Goal: Task Accomplishment & Management: Complete application form

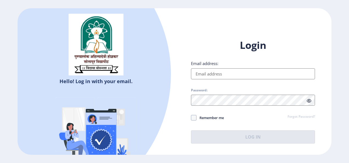
click at [285, 78] on input "Email address:" at bounding box center [253, 73] width 124 height 11
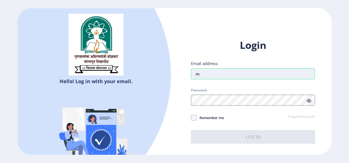
type input "[EMAIL_ADDRESS][DOMAIN_NAME]"
click at [311, 102] on icon at bounding box center [309, 101] width 5 height 4
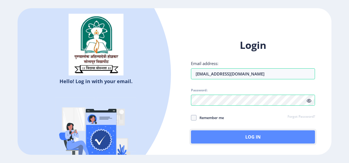
click at [305, 139] on button "Log In" at bounding box center [253, 136] width 124 height 13
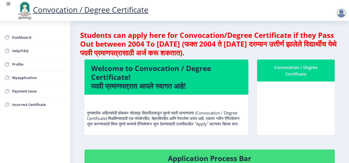
click at [285, 75] on div "Convocation / Degree Certificate" at bounding box center [296, 70] width 64 height 13
click at [32, 77] on span "Myapplication" at bounding box center [39, 77] width 54 height 7
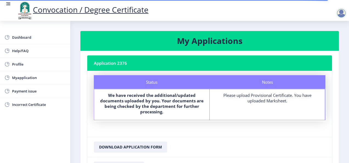
click at [124, 64] on nb-card-header "Application 2376" at bounding box center [209, 62] width 245 height 15
drag, startPoint x: 124, startPoint y: 64, endPoint x: 148, endPoint y: 71, distance: 25.0
click at [148, 71] on nb-card-header "Application 2376" at bounding box center [209, 62] width 245 height 15
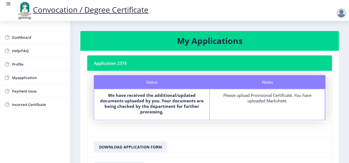
click at [279, 101] on div "Please upload Provisional Certificate. You have uploaded Marksheet." at bounding box center [267, 97] width 105 height 11
drag, startPoint x: 279, startPoint y: 101, endPoint x: 250, endPoint y: 109, distance: 29.9
click at [250, 109] on div "Notes Please upload Provisional Certificate. You have uploaded Marksheet." at bounding box center [268, 104] width 116 height 31
click at [24, 76] on span "Myapplication" at bounding box center [39, 77] width 54 height 7
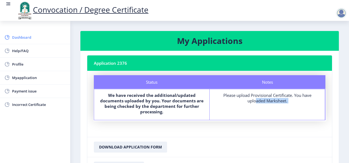
click at [34, 38] on span "Dashboard" at bounding box center [39, 37] width 54 height 7
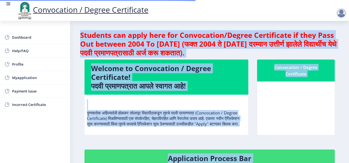
click at [209, 107] on p "पुण्यश्लोक अहिल्यादेवी होळकर सोलापूर विद्यापीठाकडून तुमचे पदवी प्रमाणपत्र (Conv…" at bounding box center [166, 112] width 159 height 27
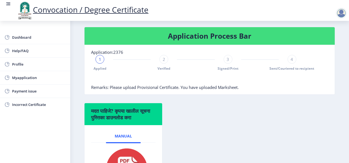
scroll to position [121, 0]
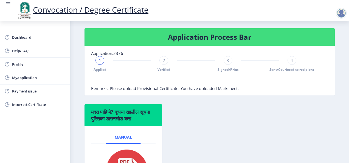
click at [180, 91] on span "Remarks: Please upload Provisional Certificate. You have uploaded Marksheet." at bounding box center [165, 88] width 148 height 5
drag, startPoint x: 180, startPoint y: 93, endPoint x: 200, endPoint y: 110, distance: 26.1
click at [200, 110] on div "मदत पाहिजे? कृपया खालील सूचना पुस्तिका डाउनलोड करा Manual" at bounding box center [209, 156] width 259 height 105
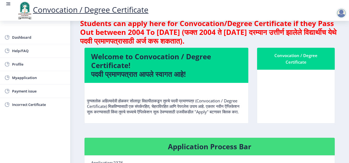
scroll to position [0, 0]
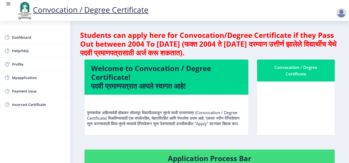
click at [342, 15] on div at bounding box center [341, 13] width 11 height 11
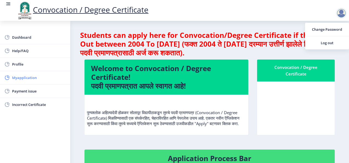
click at [22, 75] on span "Myapplication" at bounding box center [39, 77] width 54 height 7
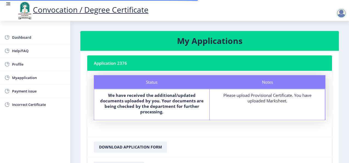
click at [274, 100] on div "Please upload Provisional Certificate. You have uploaded Marksheet." at bounding box center [267, 97] width 105 height 11
drag, startPoint x: 274, startPoint y: 100, endPoint x: 241, endPoint y: 107, distance: 33.7
click at [241, 107] on div "Notes Please upload Provisional Certificate. You have uploaded Marksheet." at bounding box center [268, 104] width 116 height 31
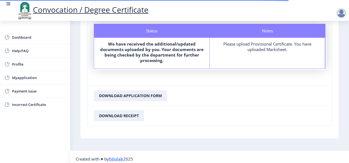
scroll to position [52, 0]
click at [154, 93] on button "Download Application Form" at bounding box center [130, 95] width 73 height 11
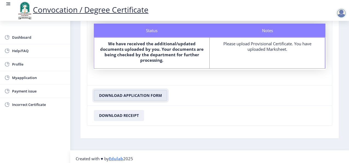
scroll to position [0, 0]
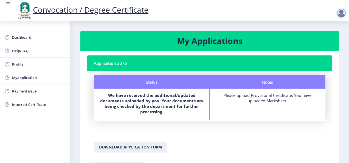
click at [340, 13] on div at bounding box center [341, 13] width 11 height 11
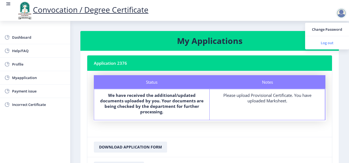
click at [327, 42] on span "Log out" at bounding box center [327, 43] width 35 height 7
